Goal: Navigation & Orientation: Find specific page/section

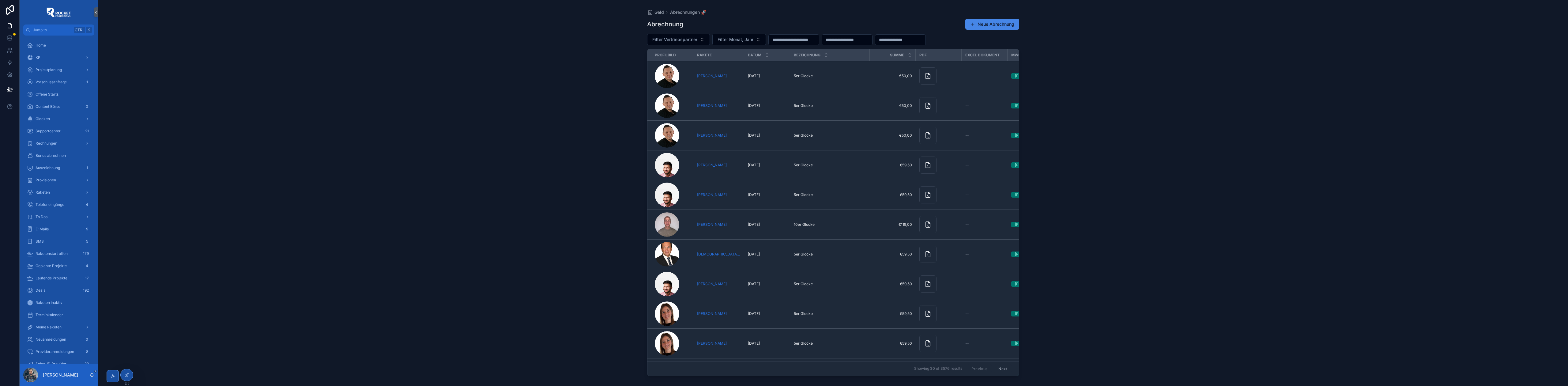
scroll to position [37, 0]
click at [52, 82] on div "Glocken" at bounding box center [59, 82] width 64 height 10
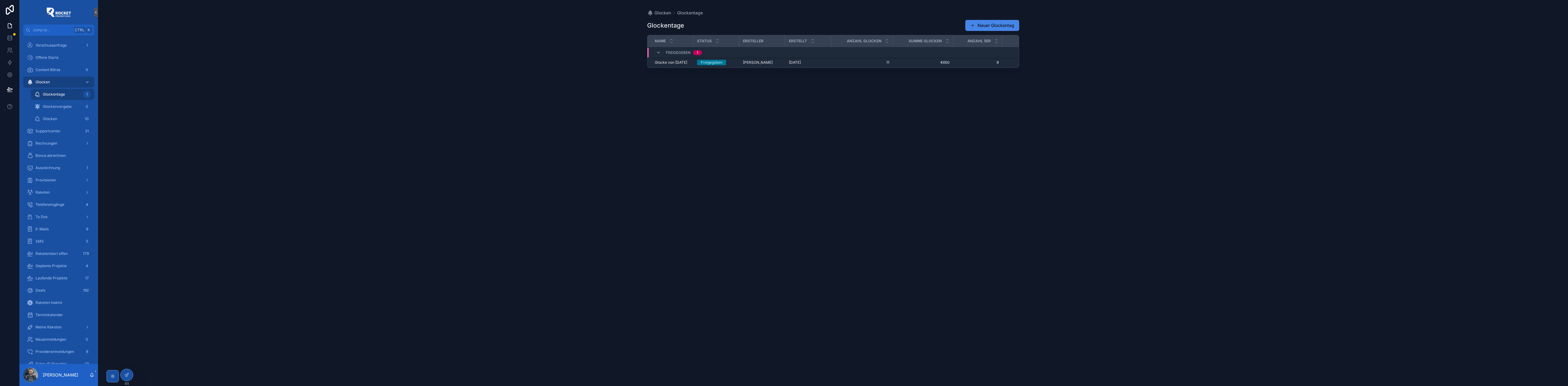
click at [65, 93] on div "Glockentage 1" at bounding box center [62, 94] width 57 height 10
click at [0, 0] on icon "scrollable content" at bounding box center [0, 0] width 0 height 0
click at [45, 216] on span "To Dos" at bounding box center [41, 217] width 12 height 5
